Goal: Check status: Check status

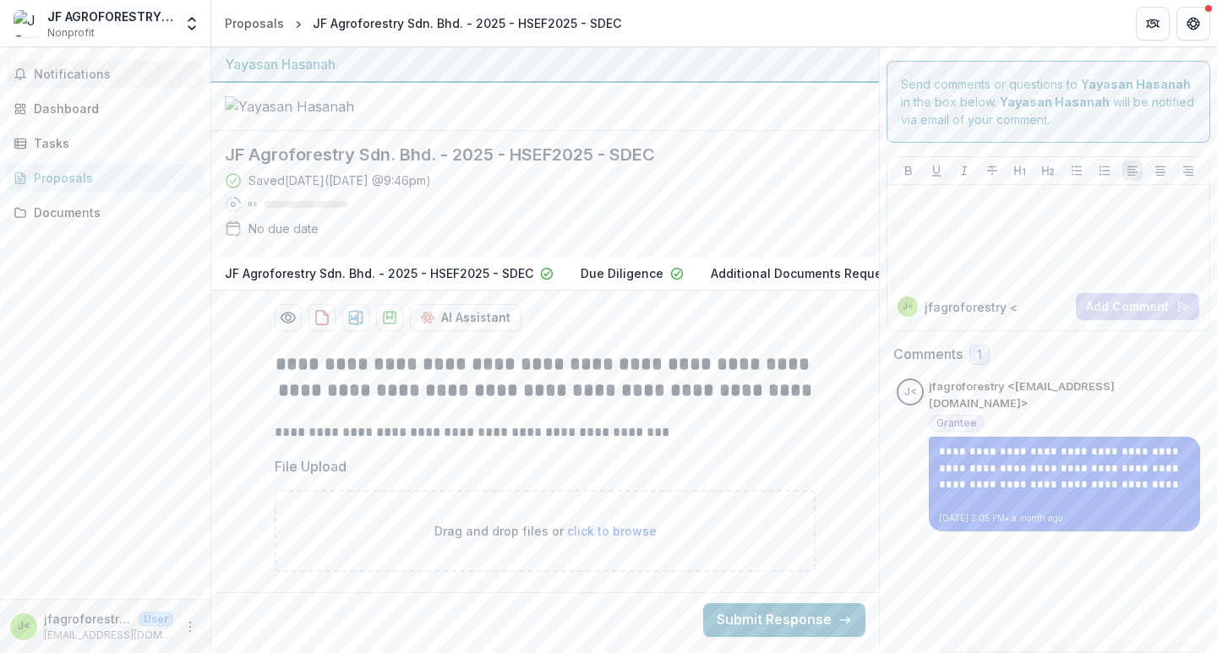
click at [93, 79] on span "Notifications" at bounding box center [115, 75] width 163 height 14
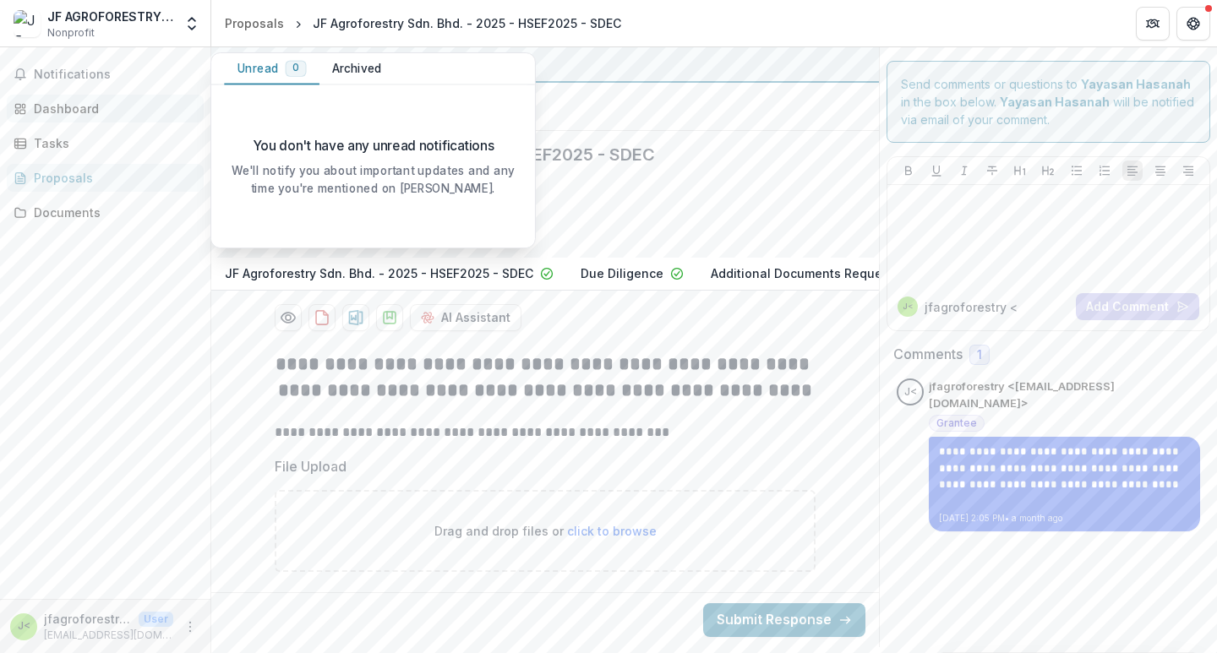
click at [121, 112] on div "Dashboard" at bounding box center [112, 109] width 156 height 18
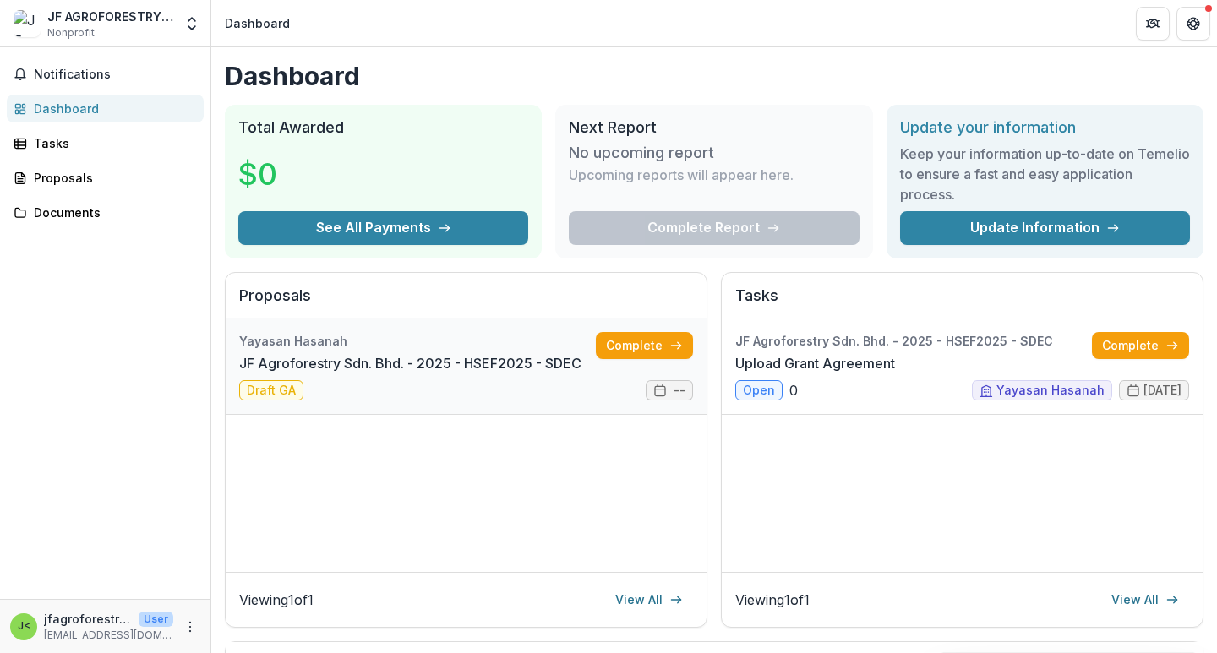
click at [328, 353] on link "JF Agroforestry Sdn. Bhd. - 2025 - HSEF2025 - SDEC" at bounding box center [410, 363] width 342 height 20
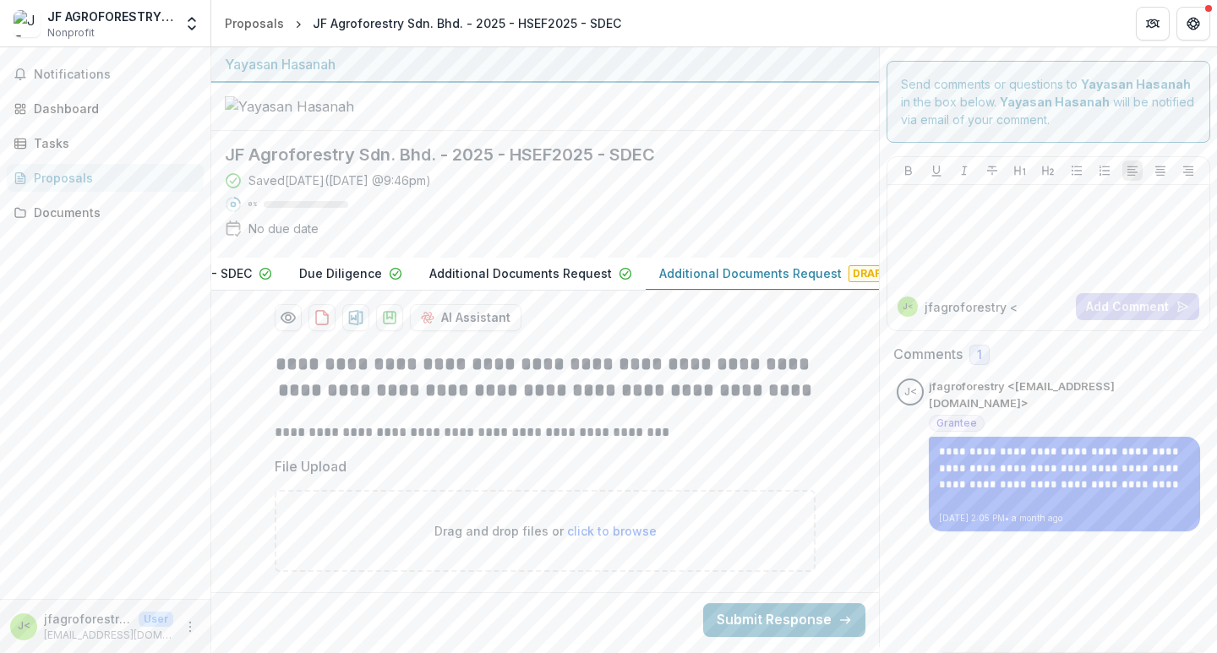
scroll to position [0, 285]
click at [791, 270] on p "Additional Documents Request" at bounding box center [747, 273] width 182 height 18
click at [787, 270] on p "Additional Documents Request" at bounding box center [747, 273] width 182 height 18
click at [99, 113] on div "Dashboard" at bounding box center [112, 109] width 156 height 18
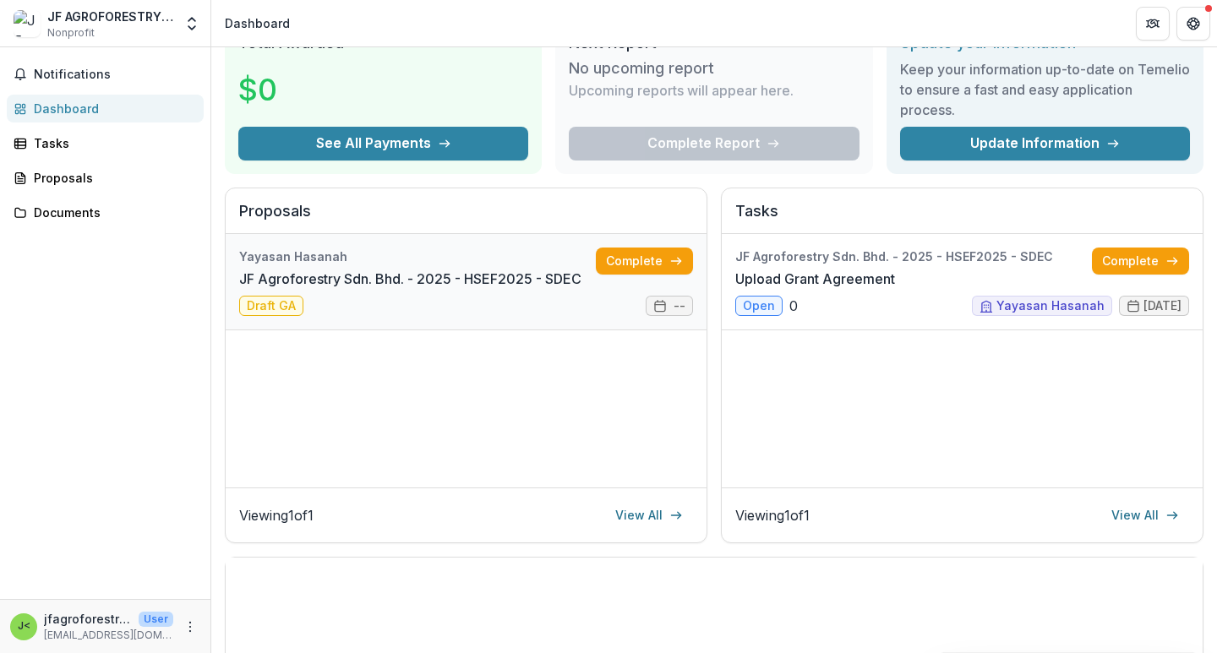
click at [347, 274] on link "JF Agroforestry Sdn. Bhd. - 2025 - HSEF2025 - SDEC" at bounding box center [410, 279] width 342 height 20
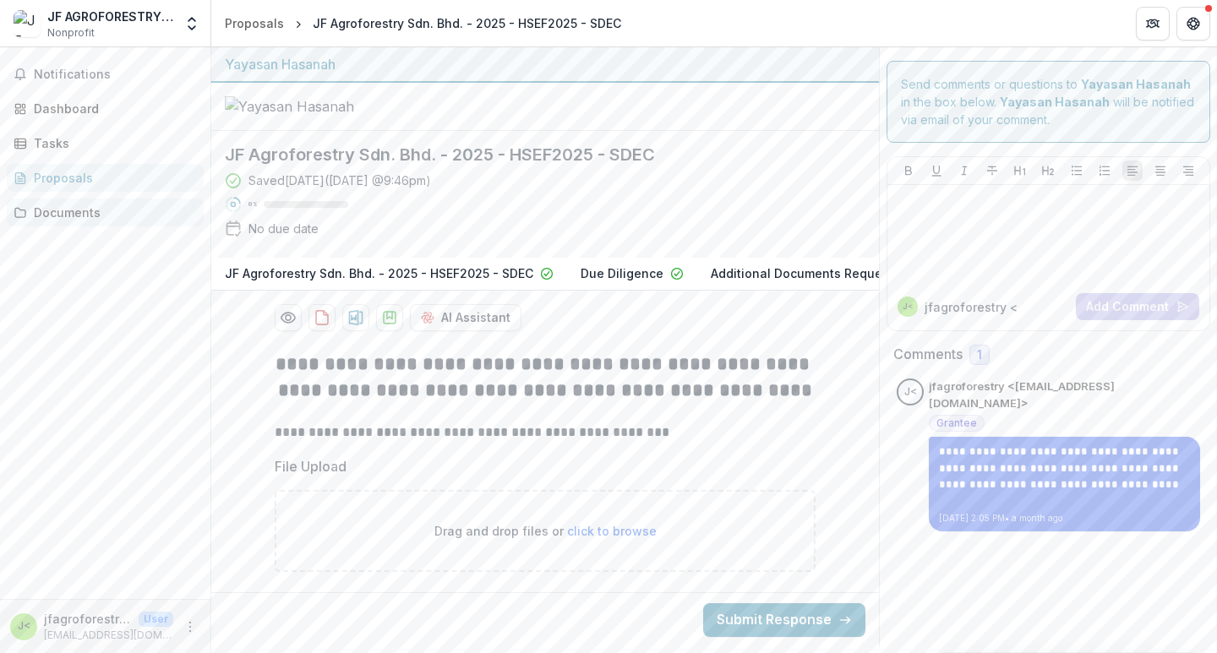
click at [61, 212] on div "Documents" at bounding box center [112, 213] width 156 height 18
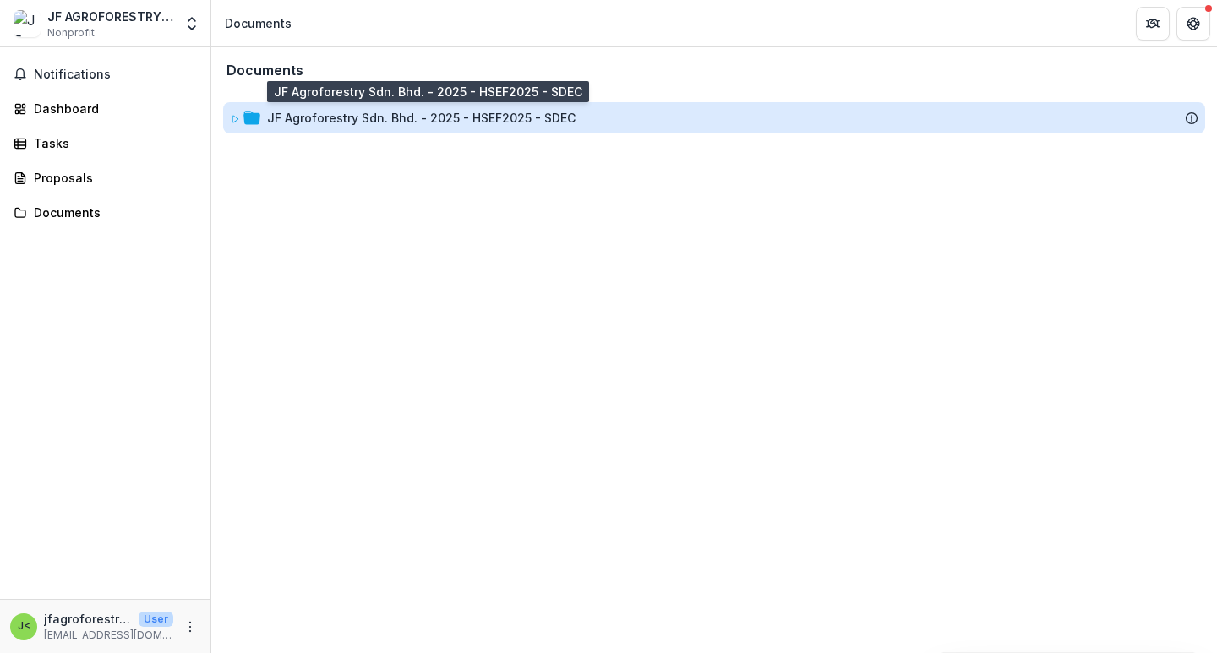
click at [369, 120] on div "JF Agroforestry Sdn. Bhd. - 2025 - HSEF2025 - SDEC" at bounding box center [421, 118] width 308 height 18
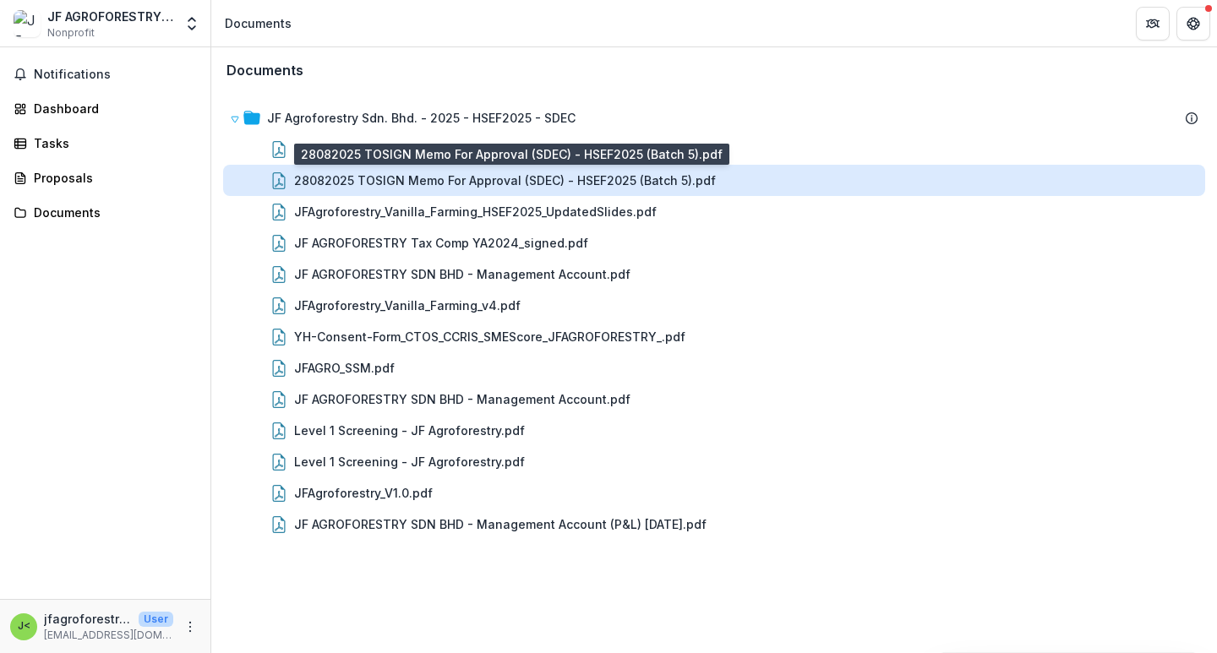
click at [313, 183] on div "28082025 TOSIGN Memo For Approval (SDEC) - HSEF2025 (Batch 5).pdf" at bounding box center [505, 180] width 422 height 18
